Goal: Information Seeking & Learning: Understand process/instructions

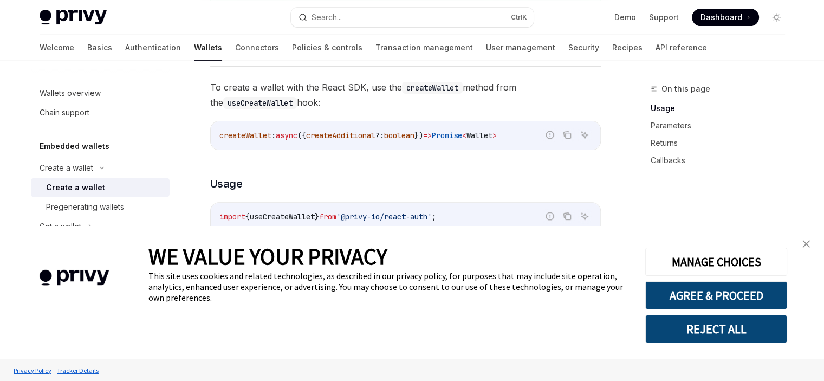
click at [804, 242] on img "close banner" at bounding box center [806, 244] width 8 height 8
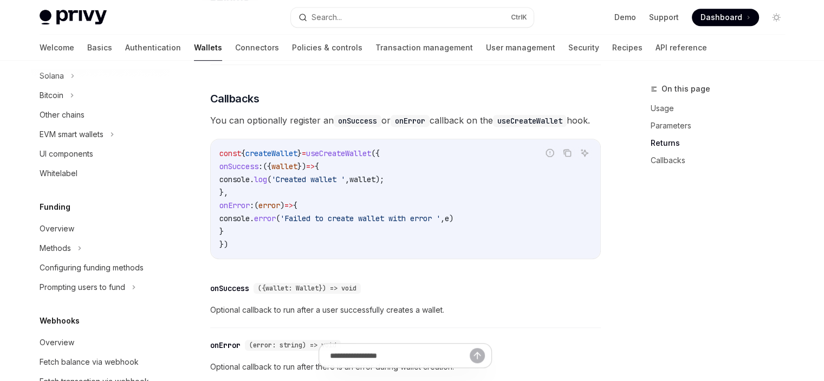
scroll to position [223, 0]
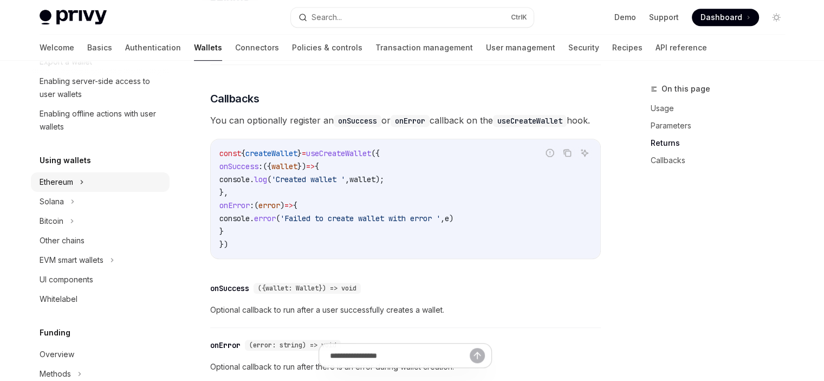
click at [76, 181] on button "Ethereum" at bounding box center [100, 182] width 139 height 20
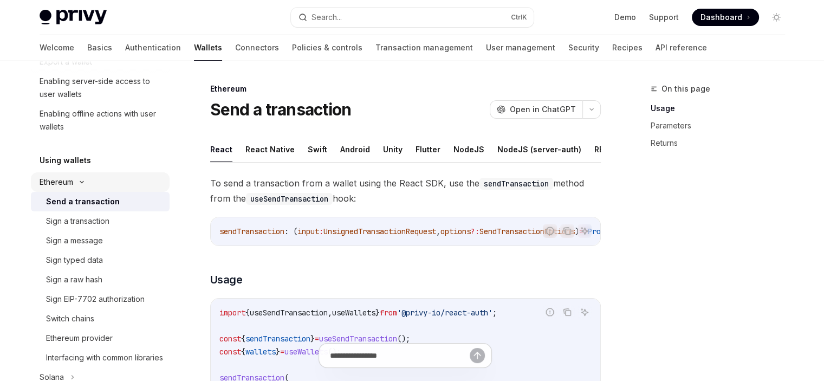
click at [78, 183] on icon at bounding box center [81, 182] width 13 height 4
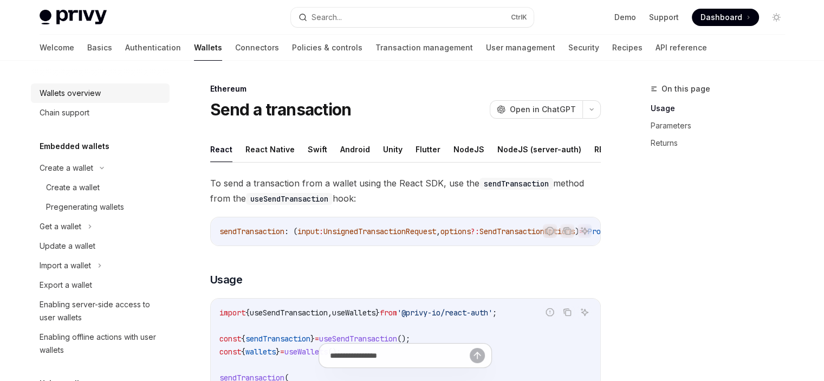
click at [69, 90] on div "Wallets overview" at bounding box center [70, 93] width 61 height 13
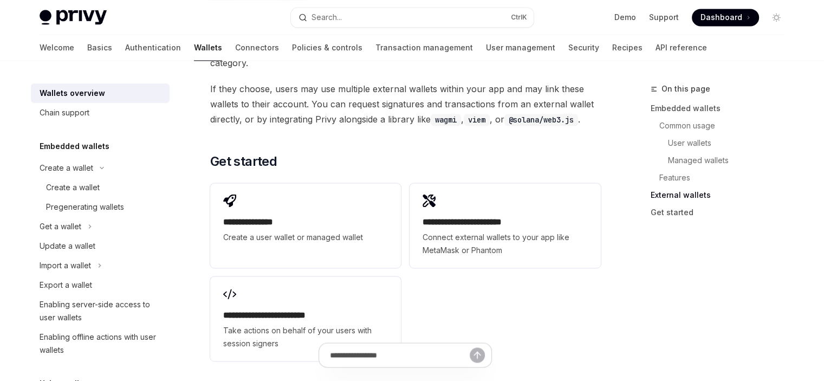
scroll to position [1694, 0]
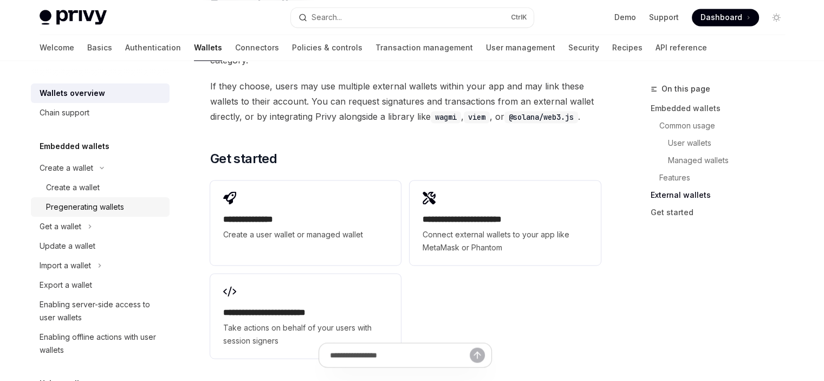
click at [100, 206] on div "Pregenerating wallets" at bounding box center [85, 206] width 78 height 13
type textarea "*"
